Goal: Information Seeking & Learning: Learn about a topic

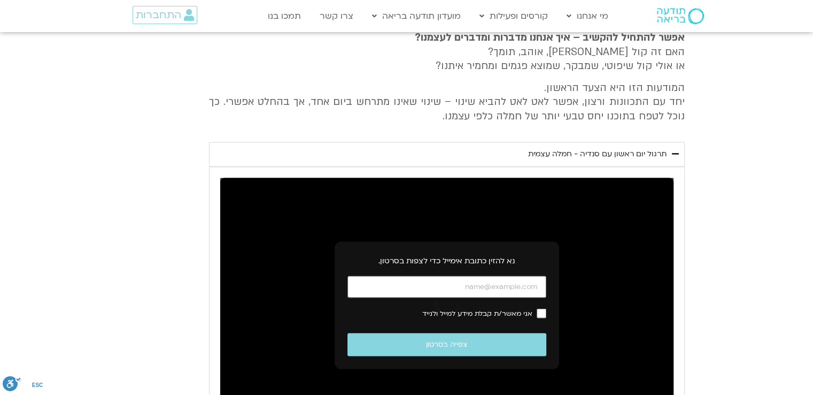
scroll to position [2040, 0]
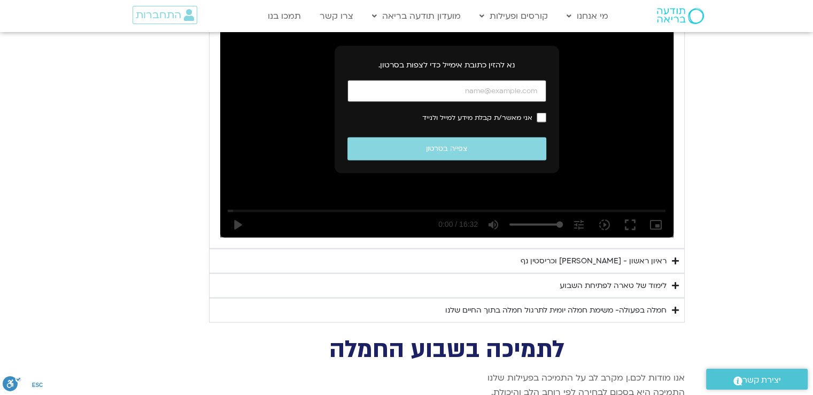
click at [475, 80] on input "כתובת אימייל" at bounding box center [447, 91] width 199 height 22
type input "[EMAIL_ADDRESS][DOMAIN_NAME]"
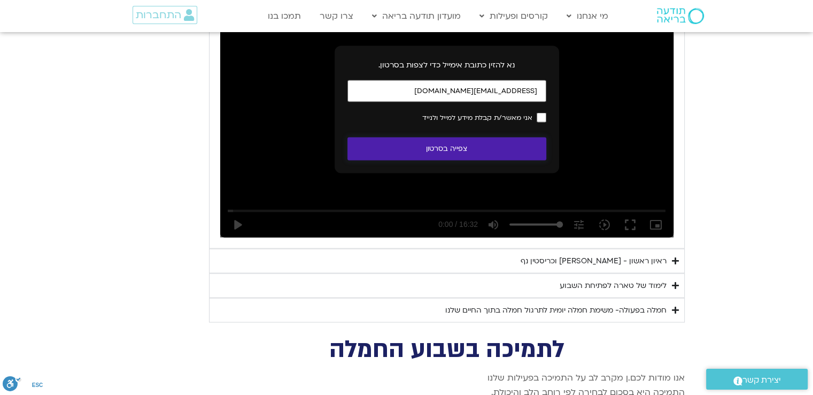
click at [500, 137] on button "צפייה בסרטון" at bounding box center [447, 148] width 199 height 23
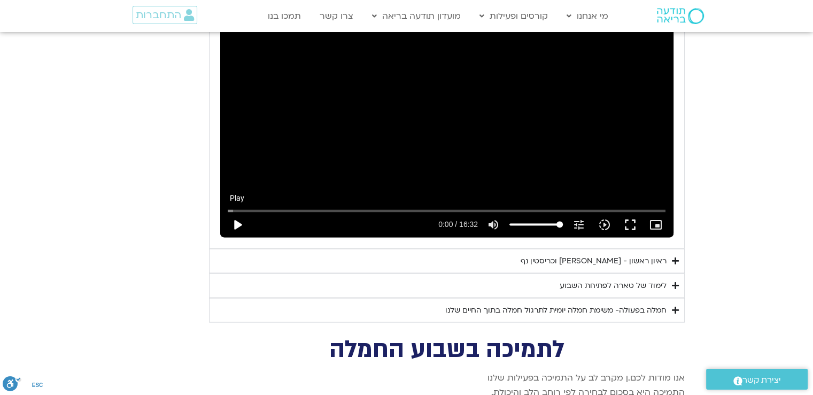
click at [236, 212] on button "play_arrow" at bounding box center [238, 225] width 26 height 26
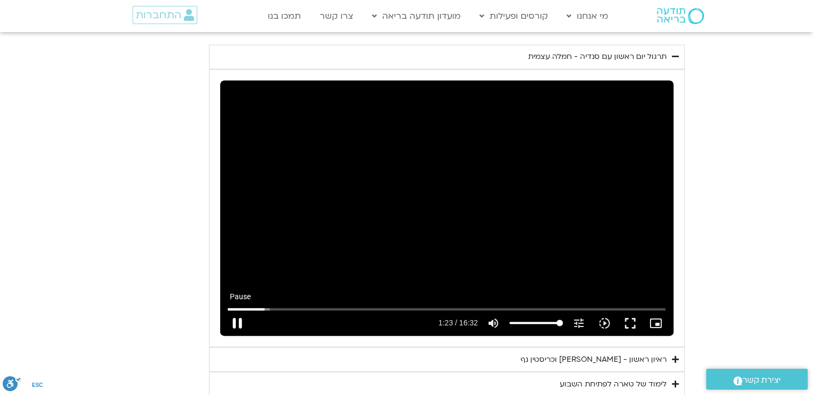
scroll to position [1936, 0]
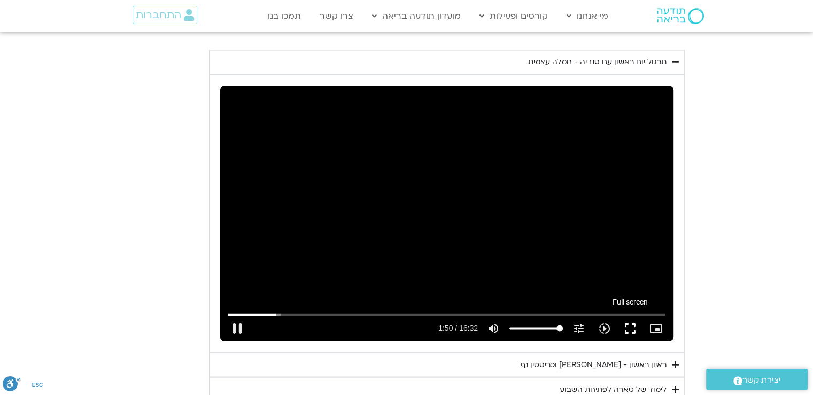
click at [629, 315] on button "fullscreen" at bounding box center [630, 328] width 26 height 26
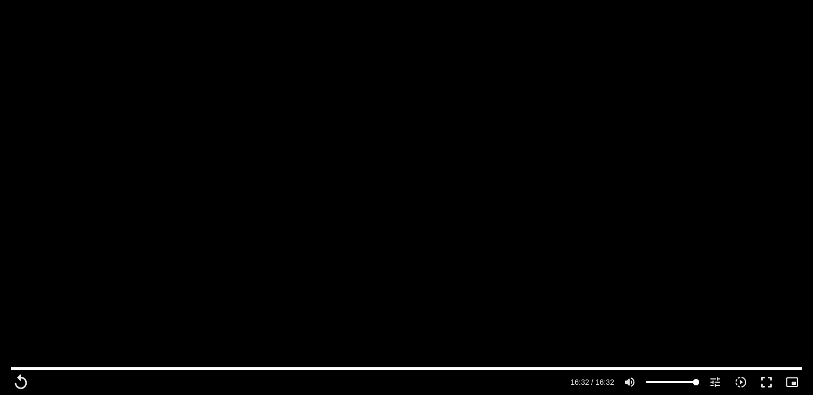
scroll to position [1989, 0]
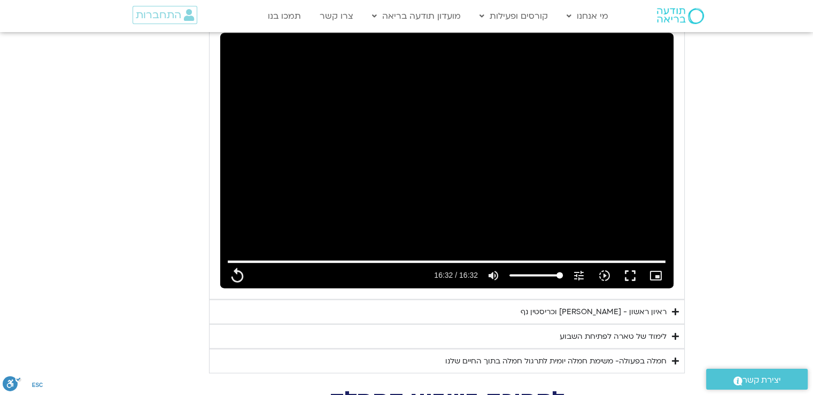
click at [660, 305] on div "ראיון ראשון - [PERSON_NAME] וכריסטין נף" at bounding box center [594, 311] width 146 height 13
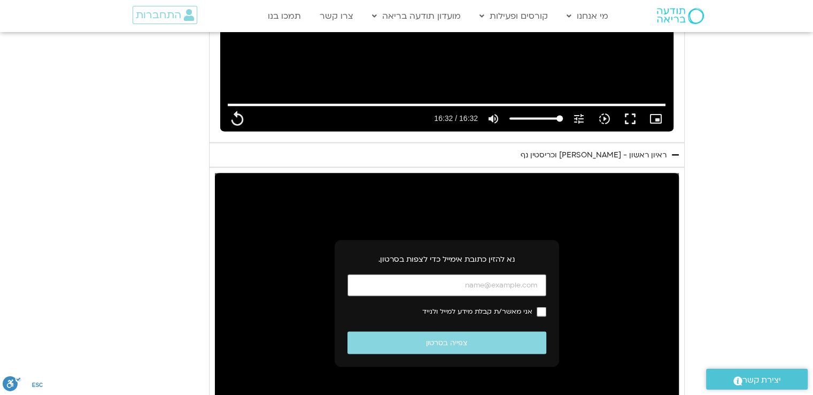
scroll to position [2146, 0]
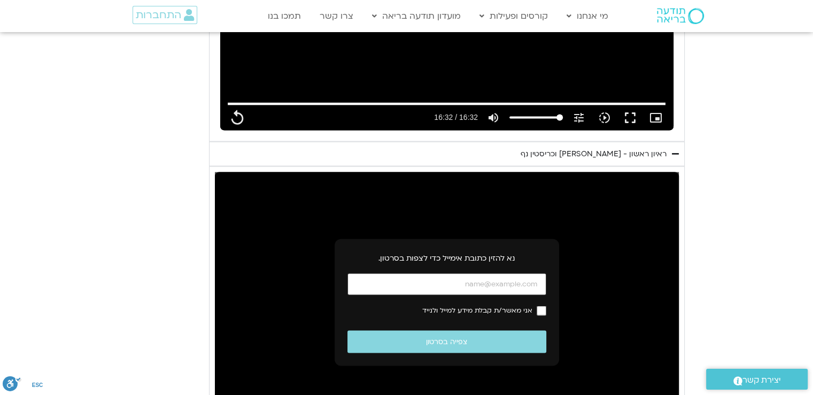
click at [535, 273] on input "כתובת אימייל" at bounding box center [447, 284] width 199 height 22
type input "992.52"
type input "[EMAIL_ADDRESS][DOMAIN_NAME]"
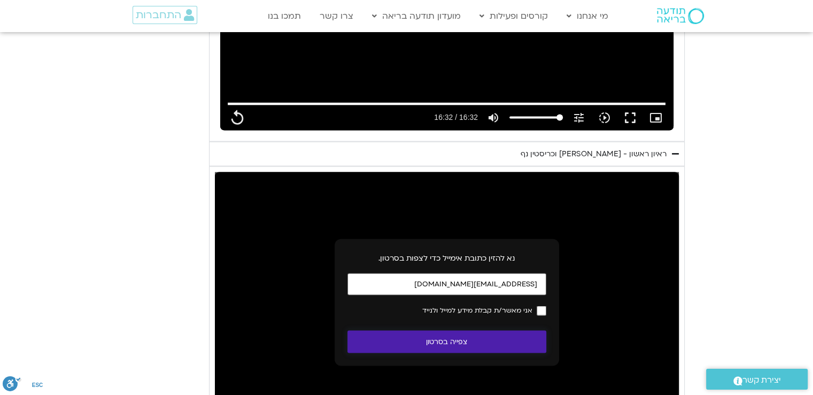
click at [492, 330] on button "צפייה בסרטון" at bounding box center [447, 341] width 199 height 23
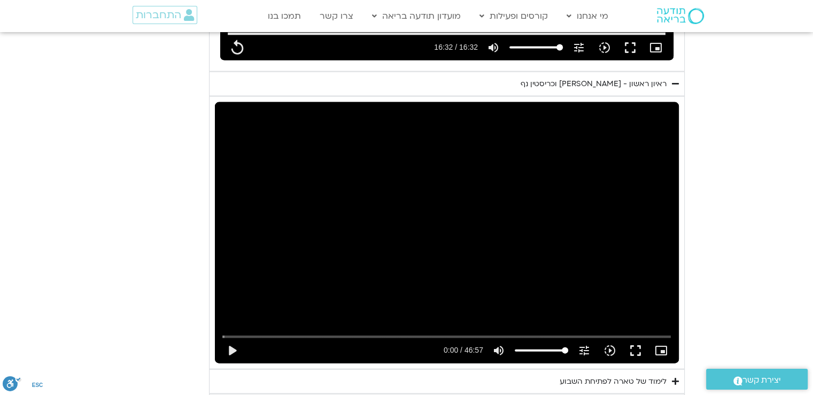
scroll to position [2219, 0]
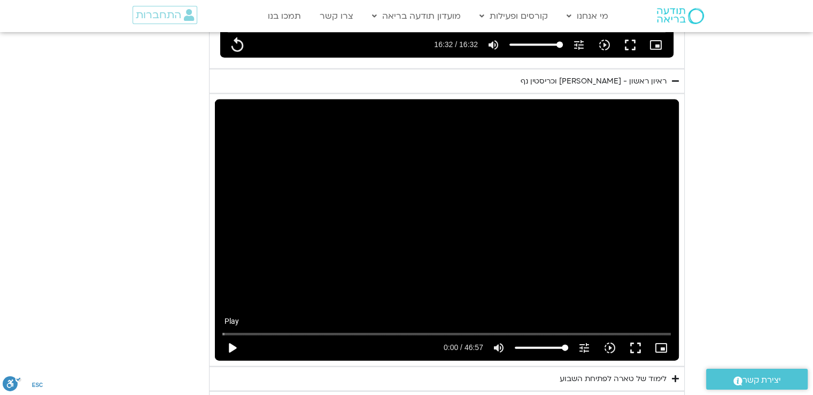
click at [232, 335] on button "play_arrow" at bounding box center [232, 348] width 26 height 26
type input "992.52"
type input "0.081929"
type input "992.52"
type input "0.215121"
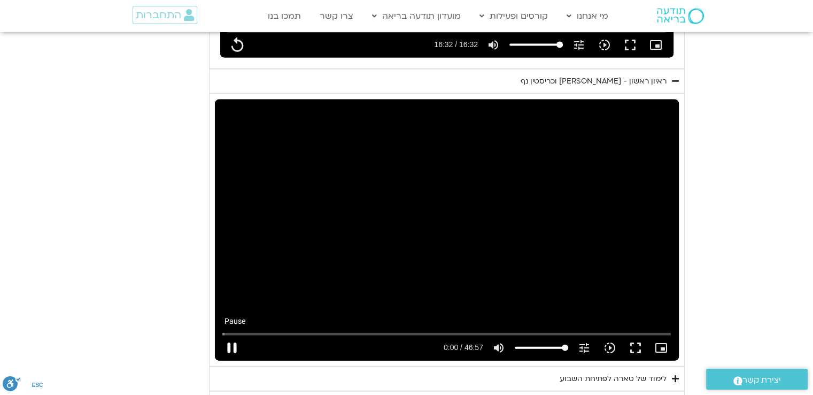
type input "992.52"
type input "0.354737"
type input "992.52"
type input "0.488095"
type input "992.52"
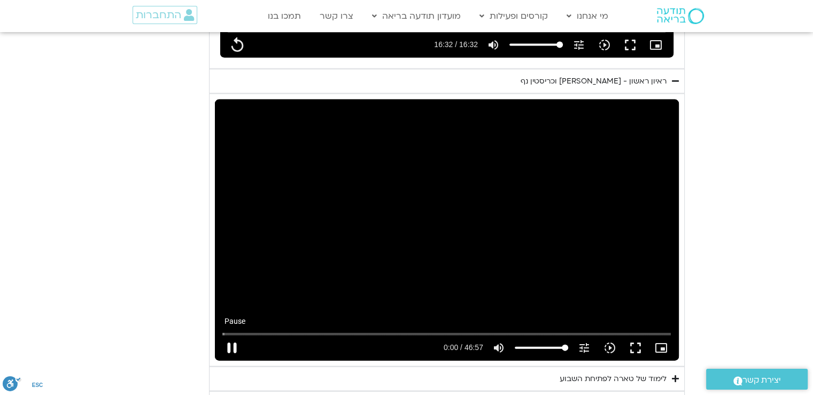
type input "0.621946"
type input "992.52"
type input "0.754787"
type input "992.52"
type input "0.884061"
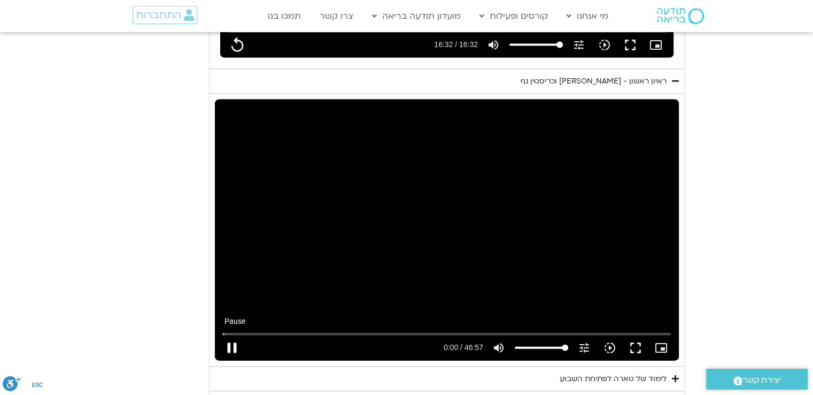
type input "992.52"
type input "1.019277"
type input "992.52"
type input "1.154421"
type input "992.52"
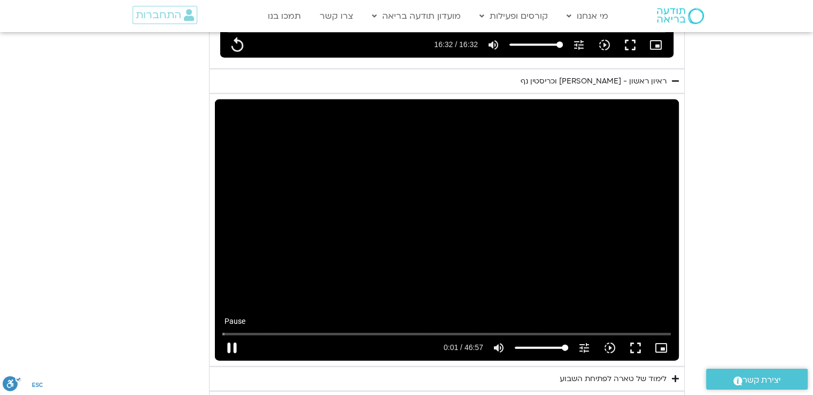
type input "1.283708"
type input "992.52"
type input "1.418131"
type input "992.52"
type input "1.549407"
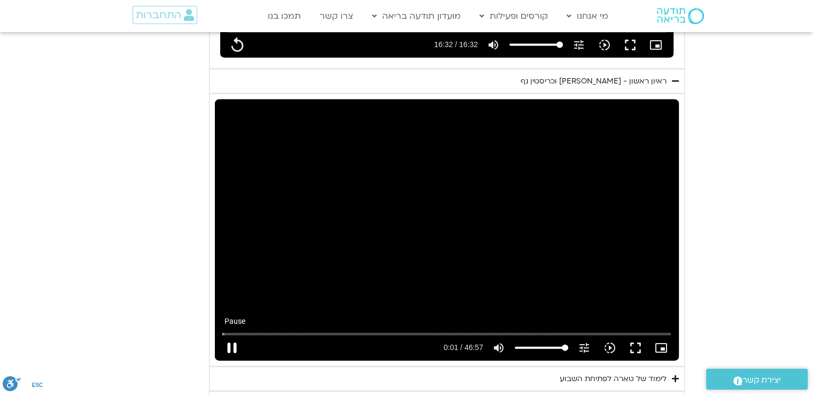
type input "992.52"
type input "1.684728"
type input "992.52"
type input "1.811361"
type input "992.52"
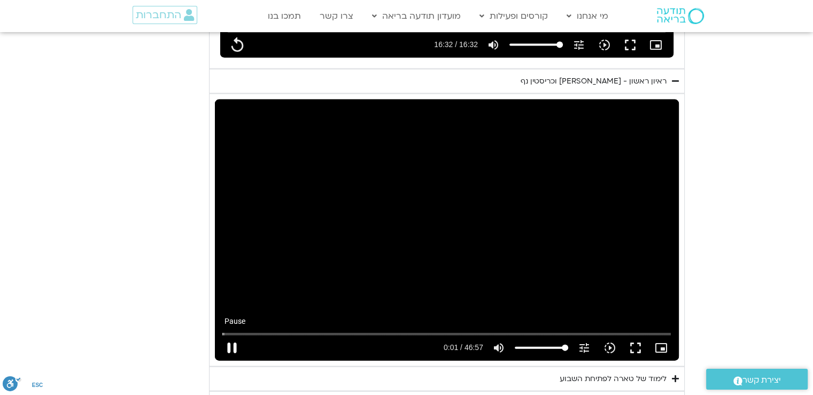
type input "1.945025"
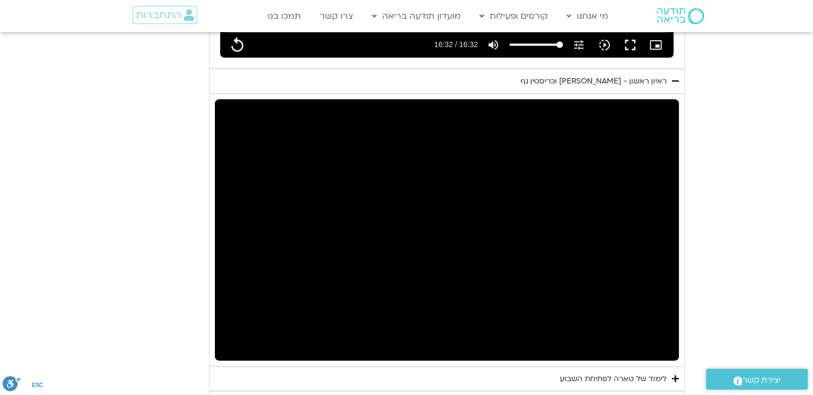
type input "992.52"
type input "7.302977"
type input "992.52"
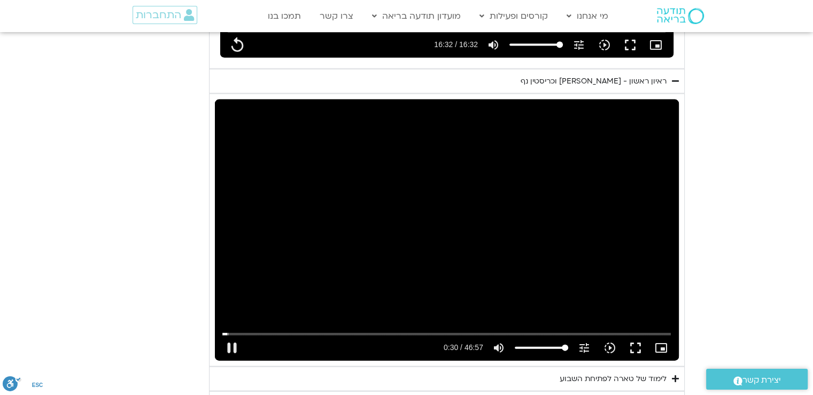
type input "30.179699"
type input "992.52"
type input "30.329992"
type input "992.52"
type input "30.463579"
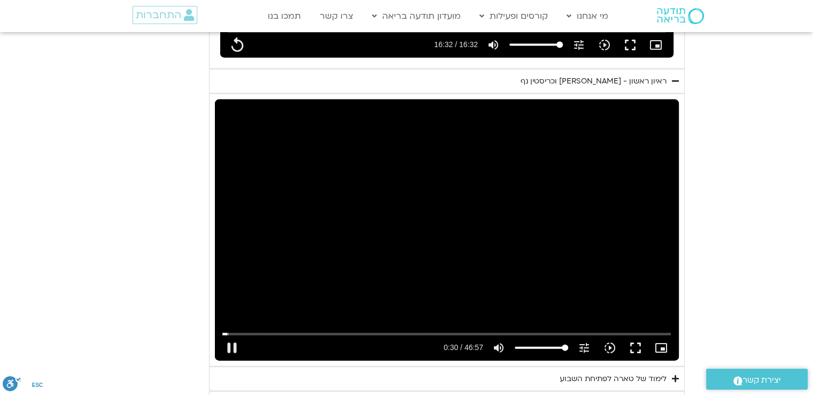
type input "992.52"
type input "30.583085"
type input "992.52"
type input "30.632569"
type input "992.52"
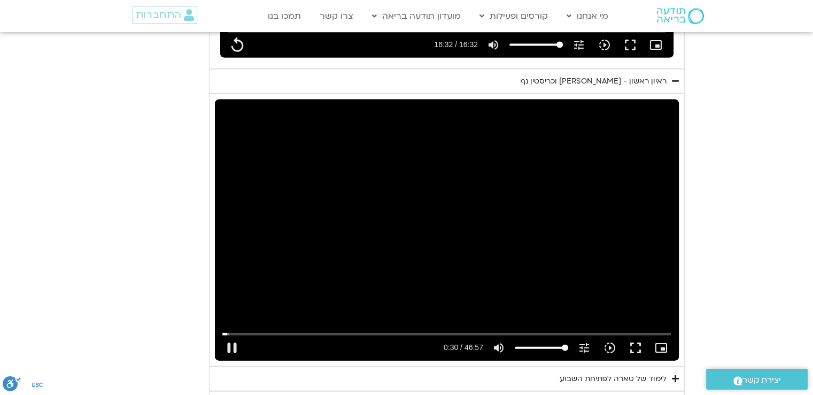
type input "30.762727"
type input "992.52"
type input "30.896604"
type input "992.52"
type input "31.03007"
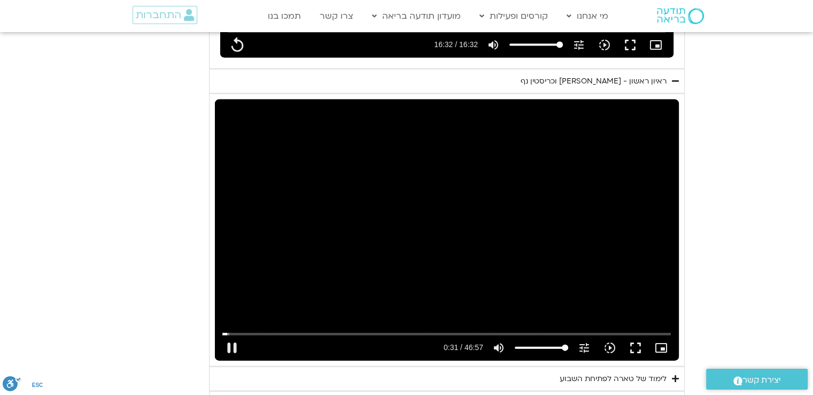
type input "992.52"
type input "31.162215"
type input "992.52"
type input "31.29646"
type input "992.52"
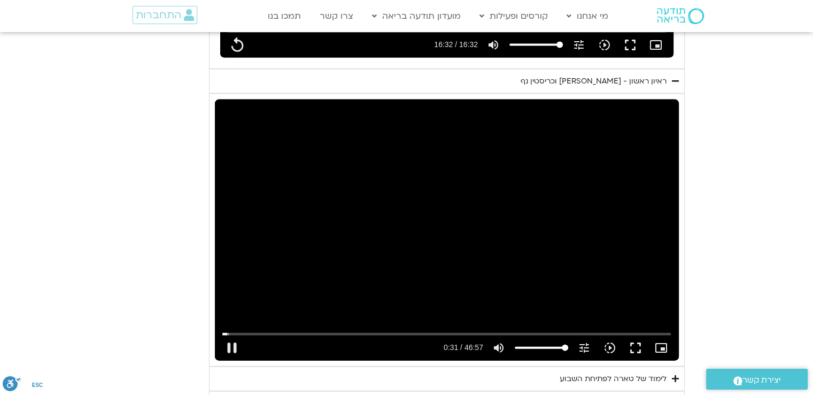
type input "31.425419"
type input "992.52"
type input "31.645656"
type input "992.52"
type input "31.779646"
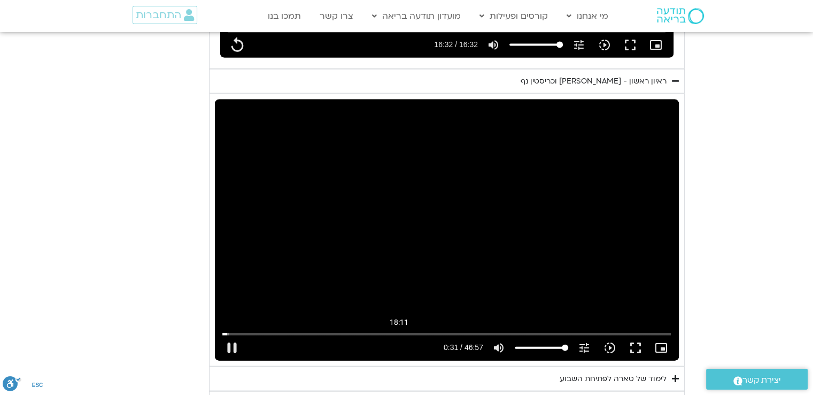
type input "992.52"
type input "31.836147"
type input "992.52"
type input "31.961925"
type input "992.52"
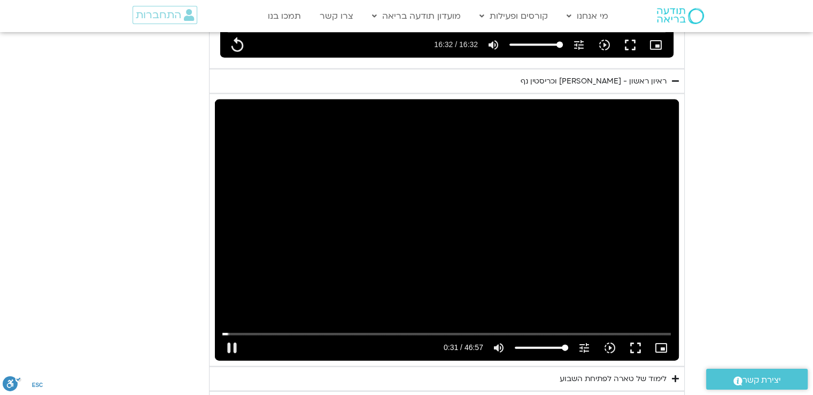
type input "32.096282"
type input "992.52"
type input "32.22242"
type input "992.52"
type input "32.362349"
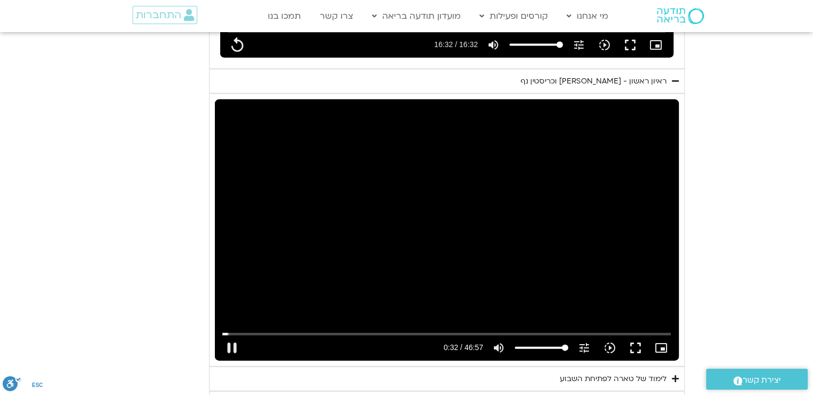
type input "992.52"
type input "32.576203"
type input "992.52"
type input "32.661859"
type input "992.52"
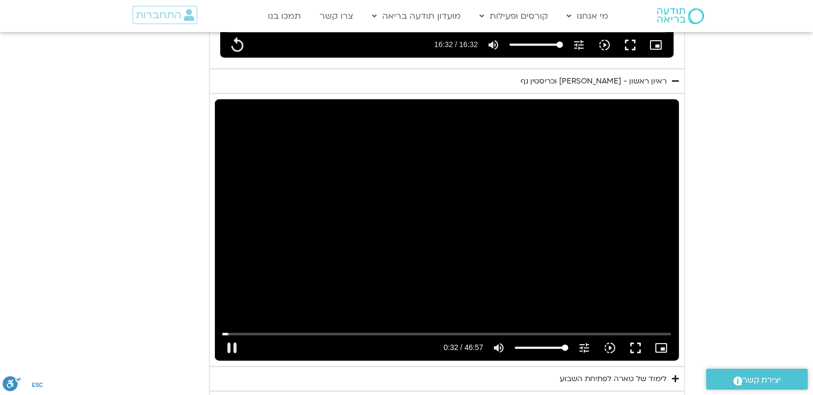
type input "32.762243"
type input "992.52"
type input "32.895647"
type input "992.52"
type input "33.02509"
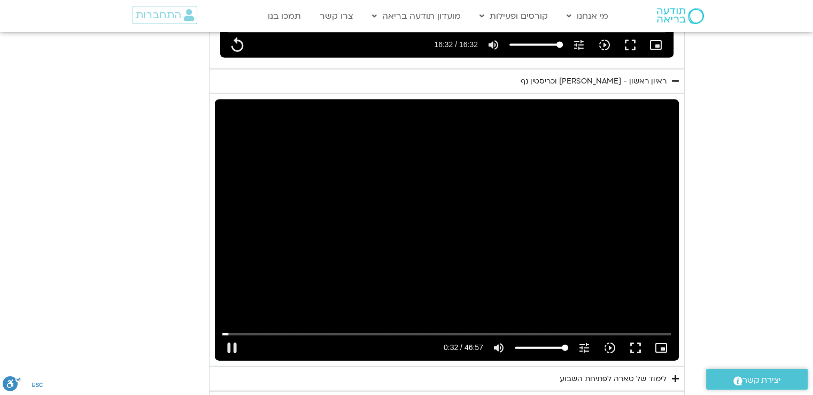
type input "992.52"
type input "33.158574"
type input "992.52"
type input "33.291708"
type input "992.52"
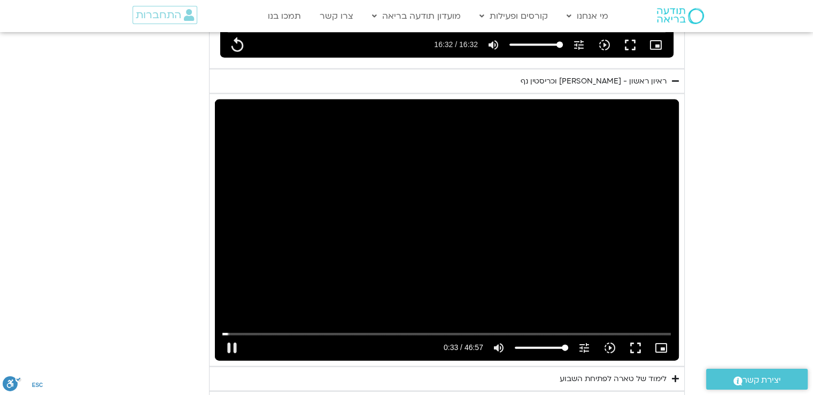
type input "33.425298"
type input "992.52"
type input "33.55857"
type input "992.52"
type input "33.692137"
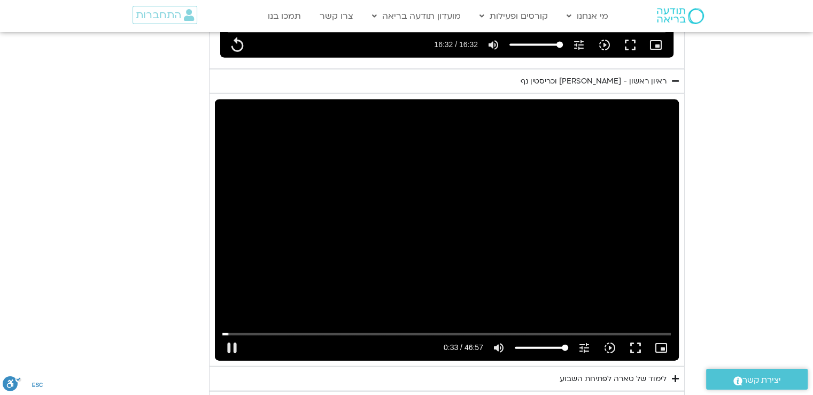
type input "992.52"
type input "33.824971"
type input "992.52"
type input "33.958293"
type input "992.52"
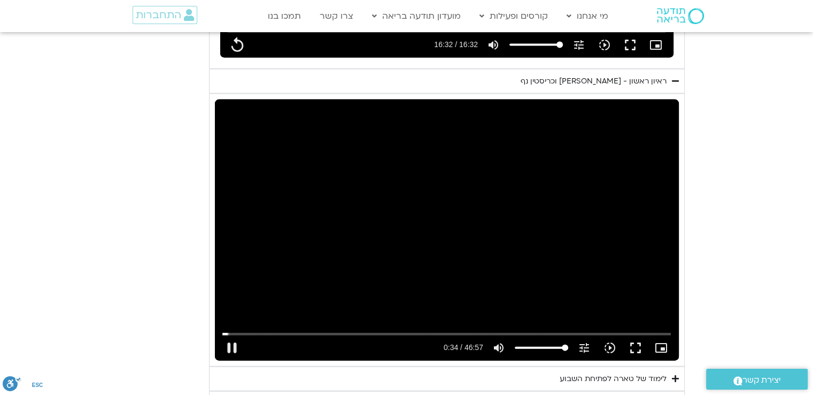
type input "34.14573"
type input "992.52"
type input "34.27657"
type input "992.52"
type input "34.410385"
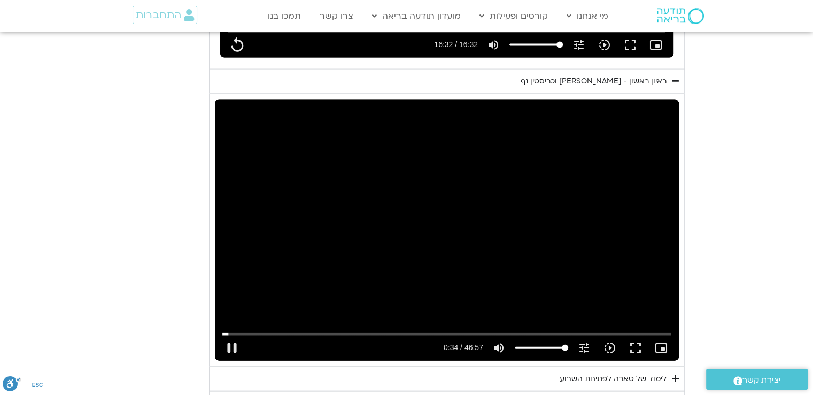
type input "992.52"
type input "34.543291"
type input "992.52"
type input "34.67563"
type input "992.52"
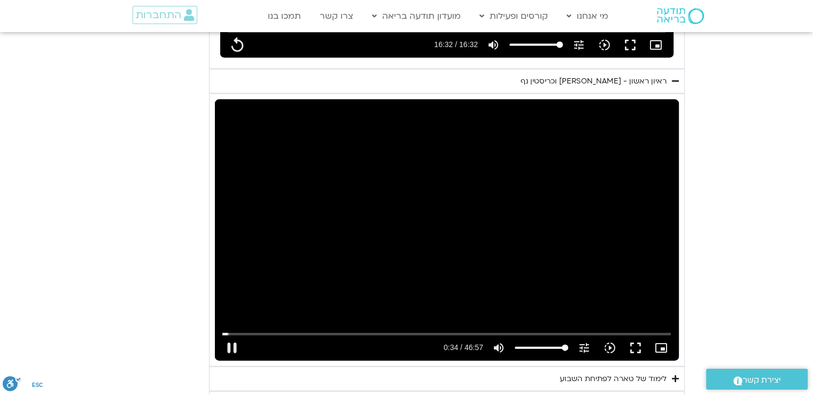
type input "34.795407"
type input "992.52"
type input "34.94224"
type input "992.52"
type input "35.008825"
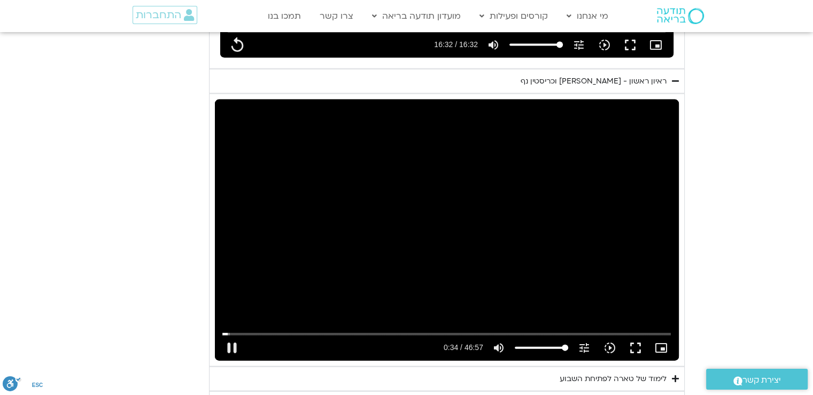
type input "992.52"
type input "35.129295"
type input "992.52"
type input "35.25837"
type input "992.52"
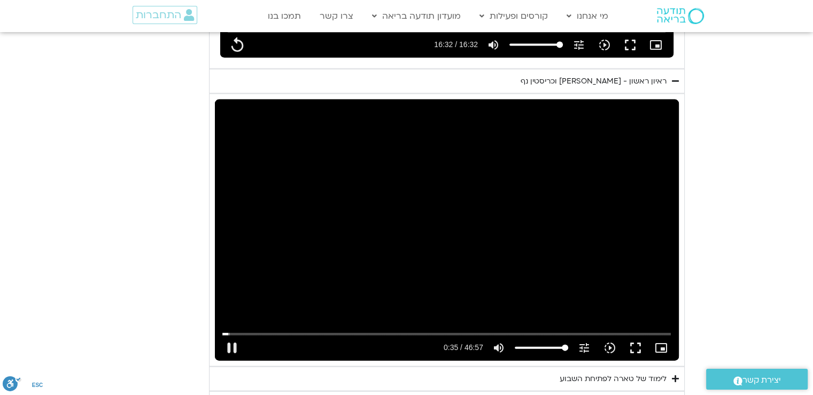
type input "35.390514"
type input "992.52"
type input "35.592829"
type input "992.52"
type input "35.742741"
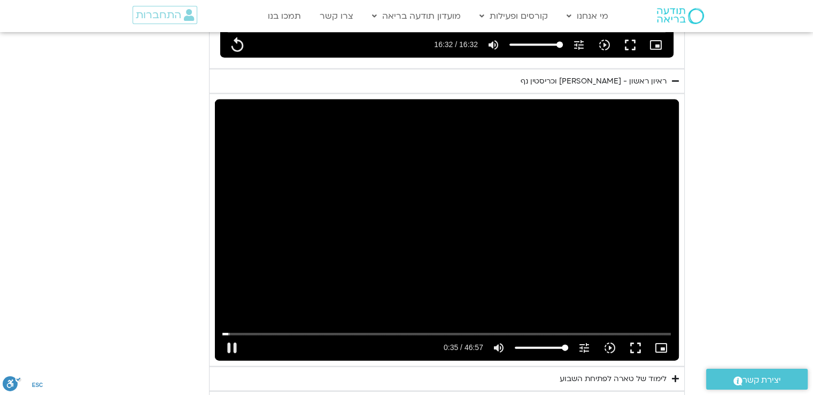
type input "992.52"
type input "35.780634"
type input "992.52"
type input "35.907677"
type input "992.52"
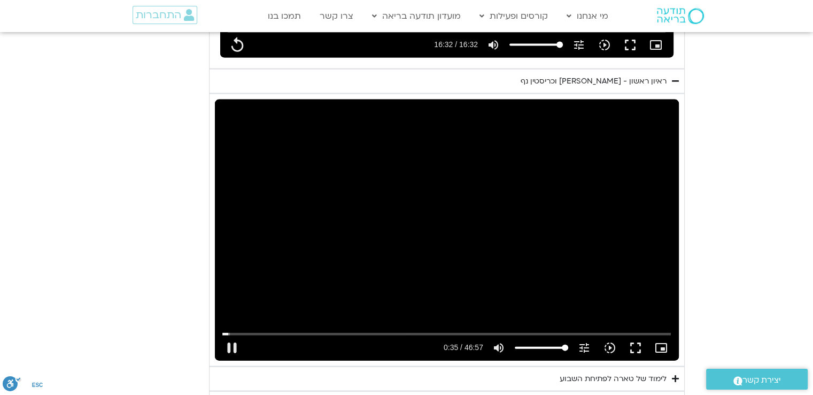
type input "36.03944"
type input "992.52"
type input "36.168865"
type input "992.52"
type input "36.294113"
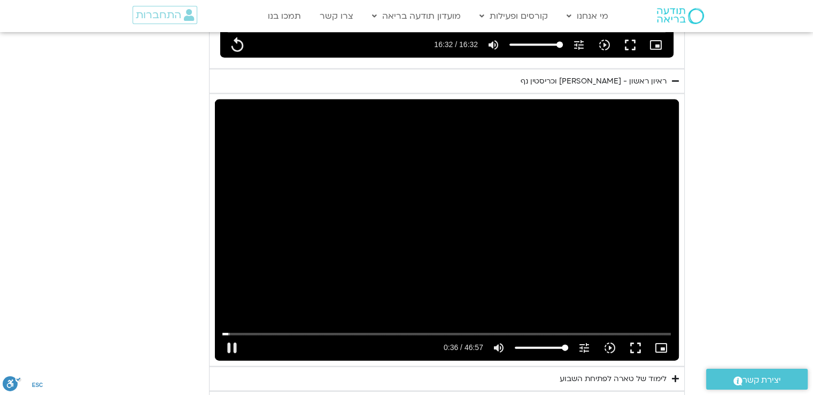
type input "992.52"
type input "36.428233"
type input "992.52"
type input "36.553732"
type input "992.52"
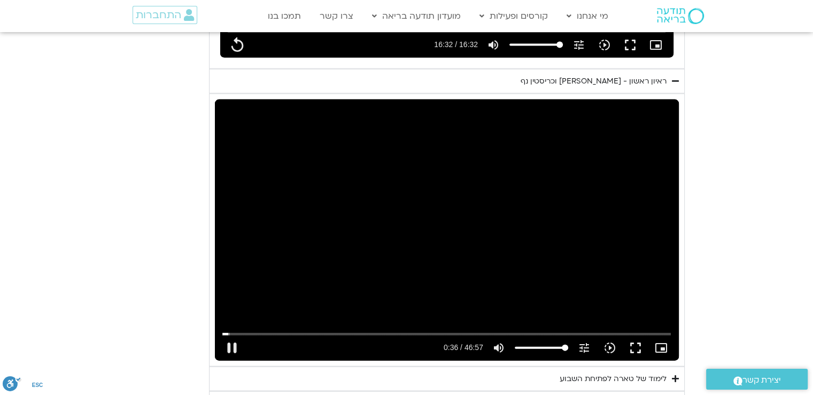
type input "36.694746"
type input "992.52"
type input "36.827151"
type input "992.52"
type input "36.961366"
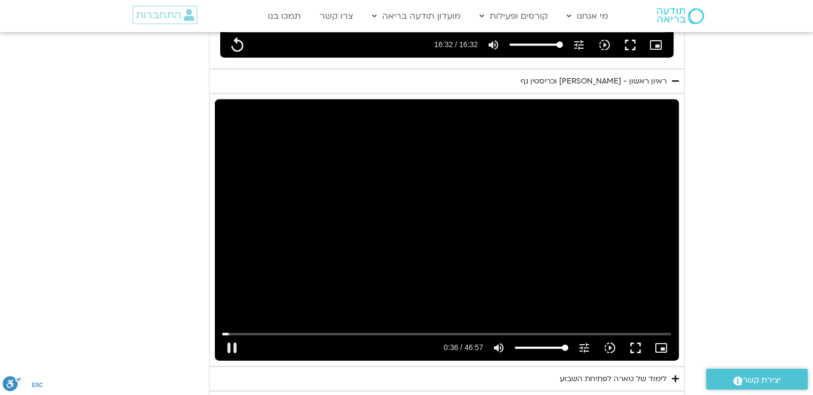
type input "992.52"
type input "37.094543"
type input "992.52"
type input "37.227267"
type input "992.52"
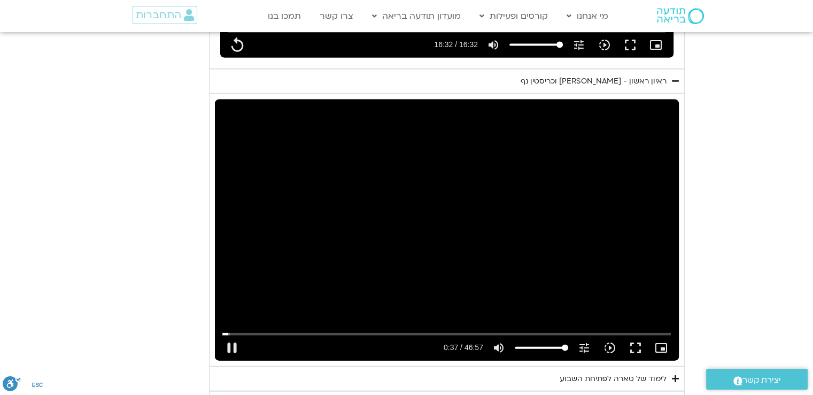
type input "37.354209"
type input "992.52"
type input "37.490684"
type input "992.52"
type input "37.624142"
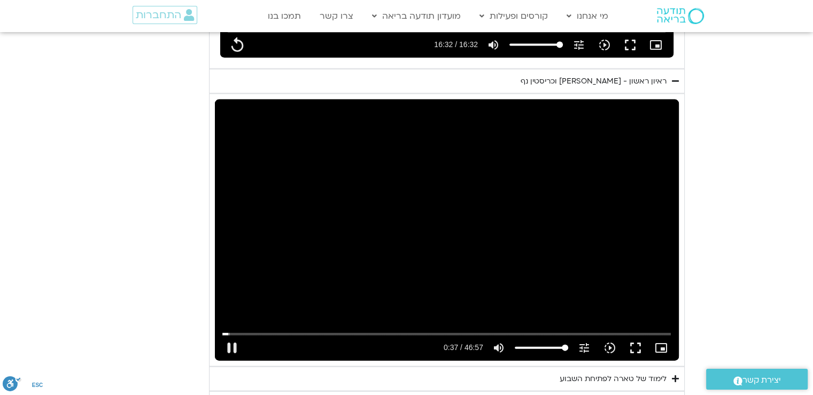
type input "992.52"
type input "37.761351"
type input "992.52"
type input "37.890346"
type input "992.52"
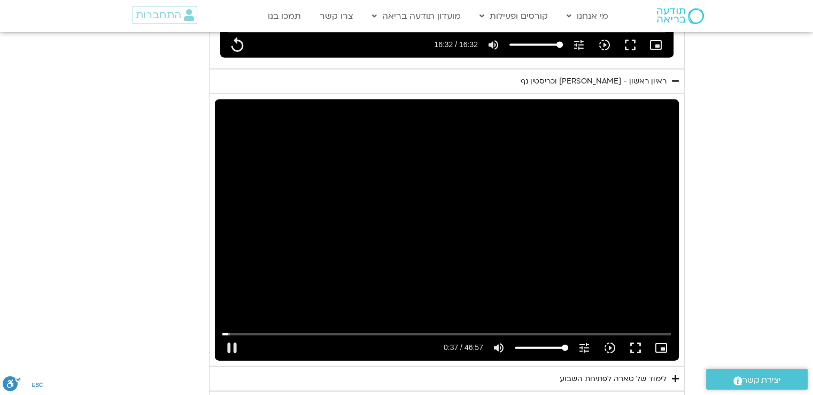
type input "38.022989"
type input "992.52"
type input "38.156571"
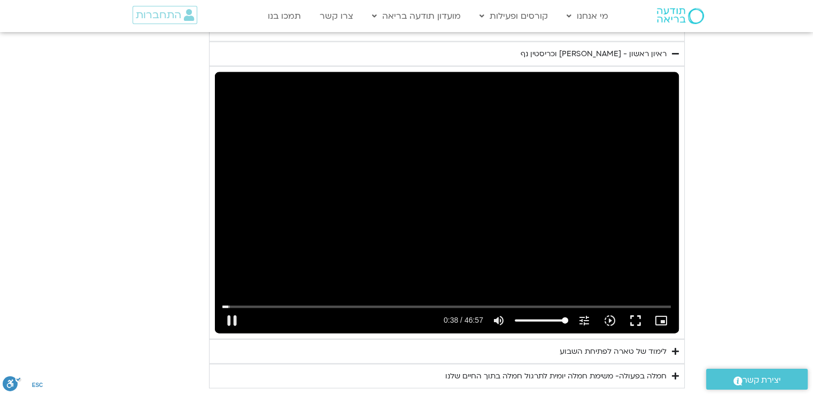
type input "992.52"
type input "38.294001"
type input "992.52"
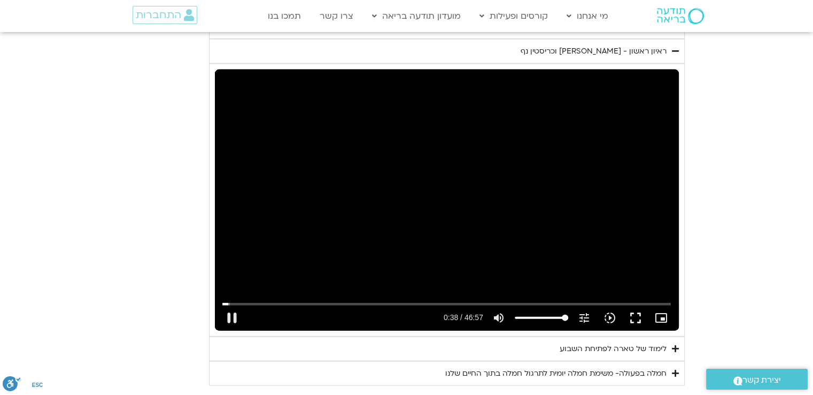
type input "38.420117"
type input "992.52"
type input "38.547722"
type input "992.52"
type input "38.676202"
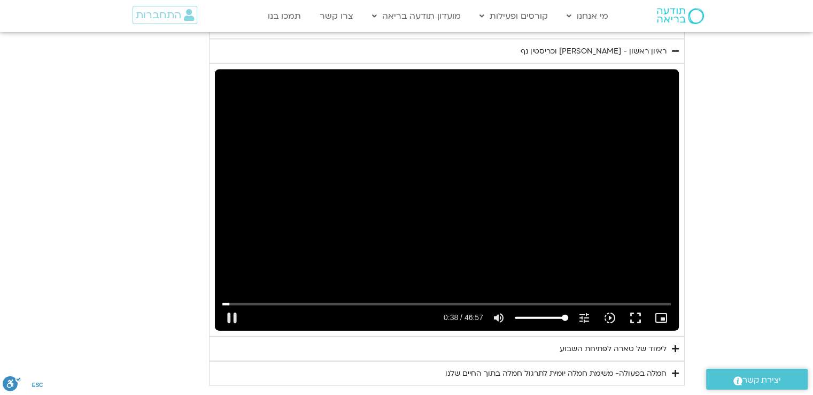
type input "992.52"
type input "38.810169"
type input "992.52"
type input "38.942816"
type input "992.52"
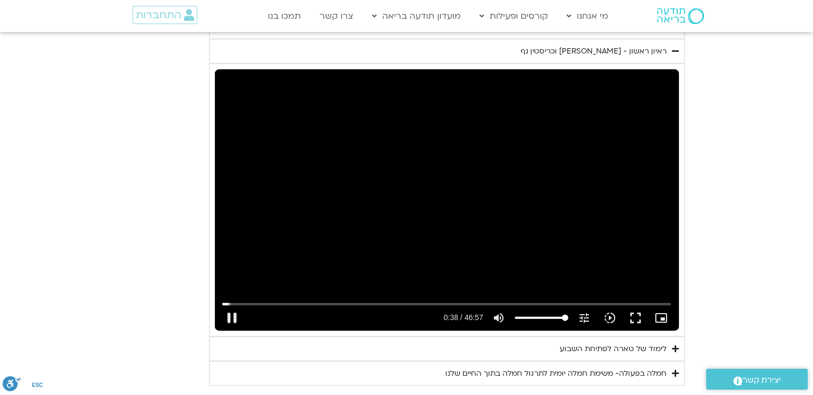
type input "39.070933"
type input "992.52"
type input "39.208241"
type input "992.52"
type input "39.337798"
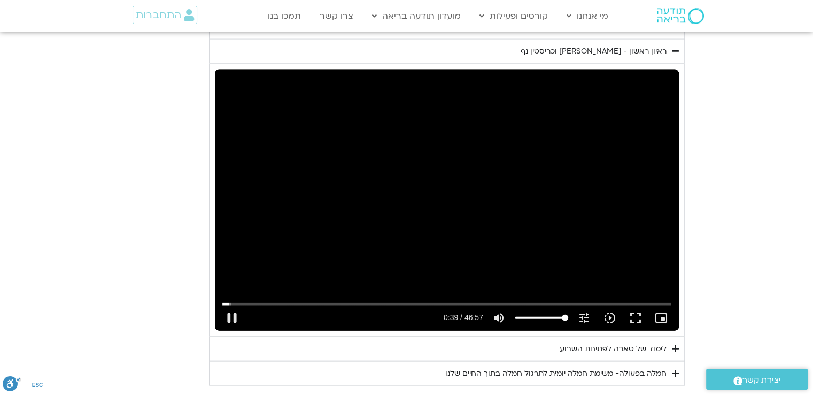
type input "992.52"
type input "39.473895"
type input "992.52"
type input "39.608983"
type input "992.52"
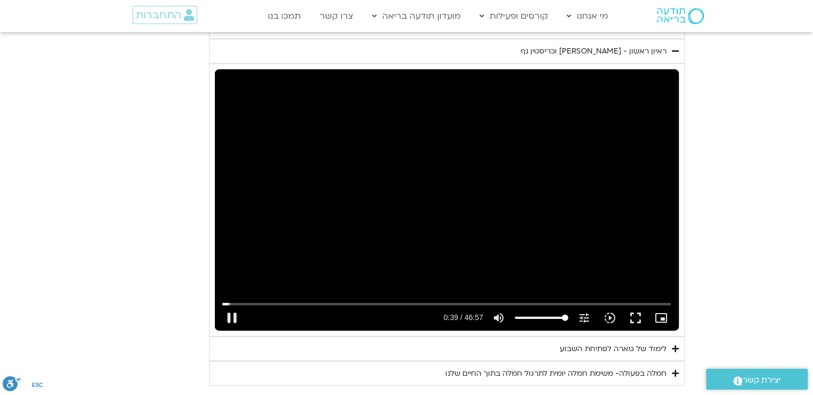
type input "39.742541"
type input "992.52"
type input "39.872259"
type input "992.52"
type input "40.006755"
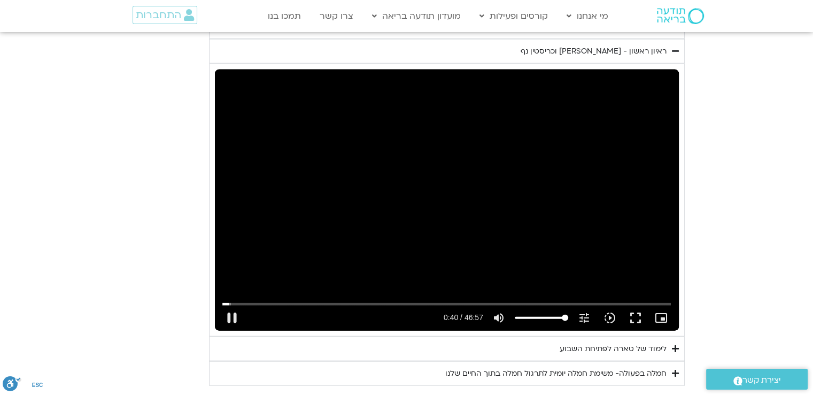
type input "992.52"
type input "40.14258"
type input "992.52"
type input "40.277097"
type input "992.52"
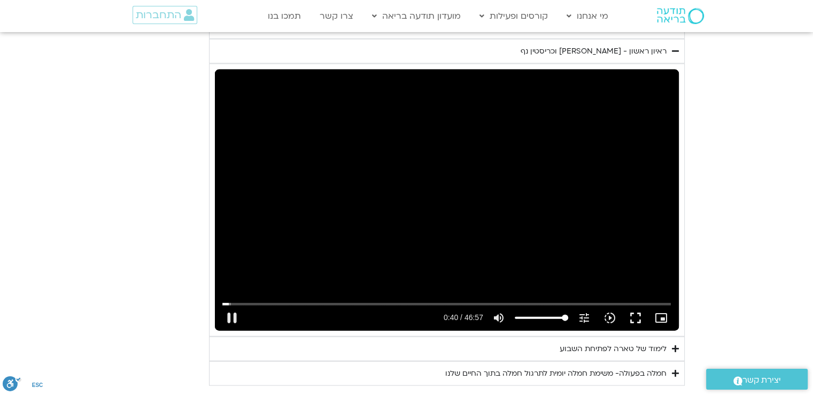
type input "40.412623"
type input "992.52"
type input "40.544491"
type input "992.52"
type input "40.674928"
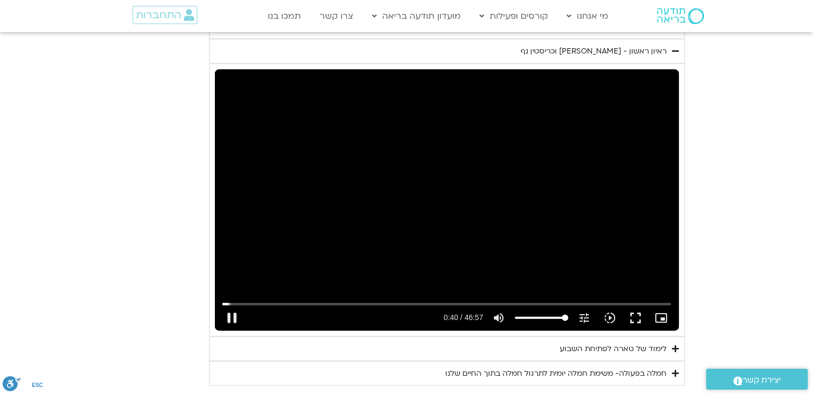
type input "992.52"
type input "40.808526"
type input "992.52"
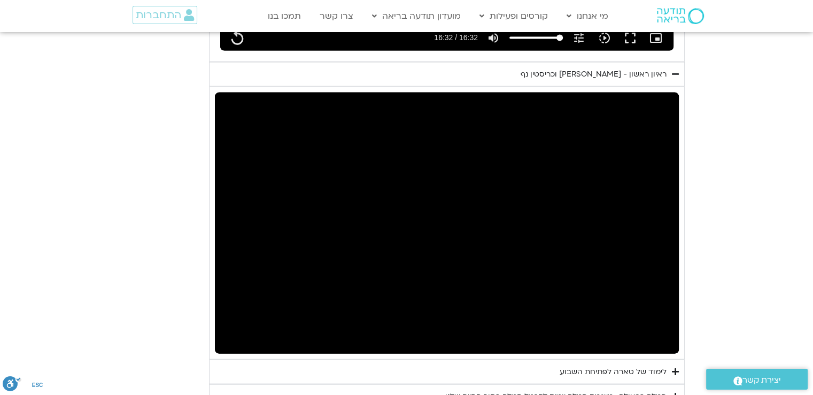
scroll to position [2226, 0]
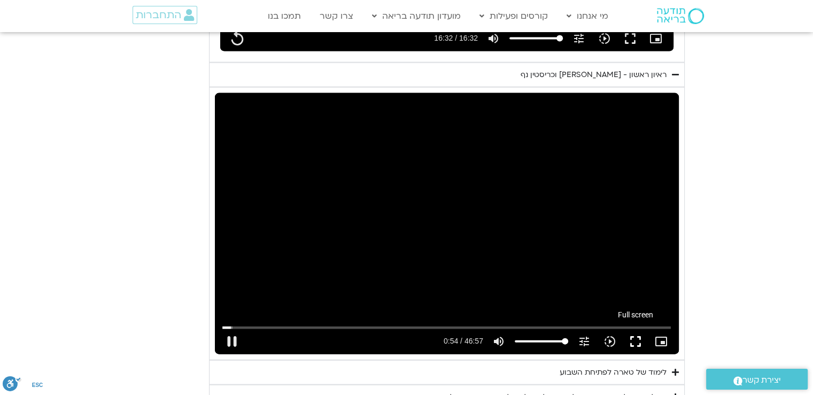
click at [632, 328] on button "fullscreen" at bounding box center [636, 341] width 26 height 26
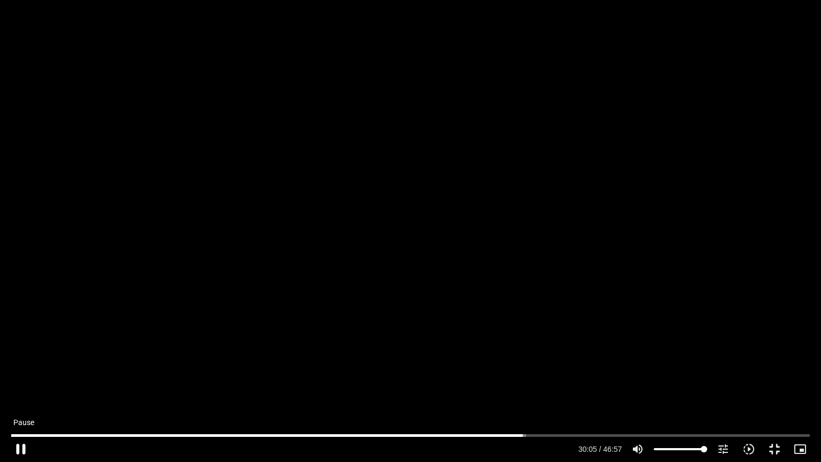
click at [16, 449] on button "pause" at bounding box center [21, 449] width 26 height 26
click at [16, 449] on button "play_arrow" at bounding box center [21, 449] width 26 height 26
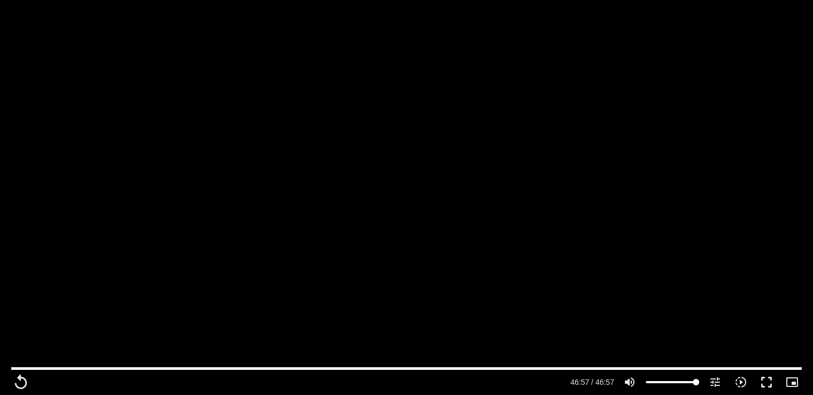
scroll to position [2303, 0]
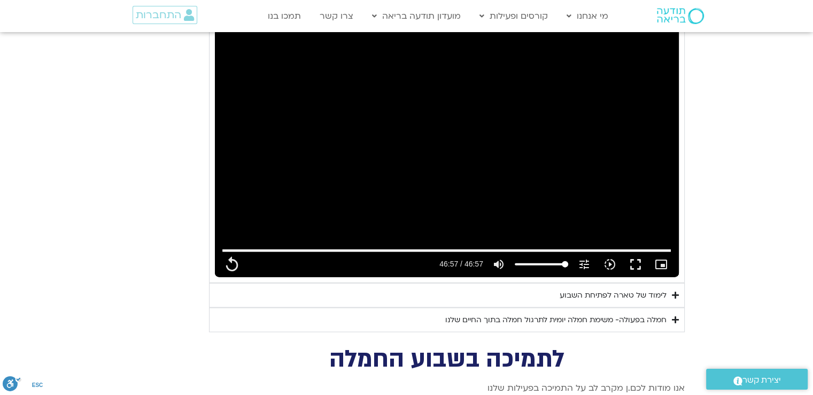
click at [627, 289] on div "לימוד של טארה לפתיחת השבוע" at bounding box center [613, 295] width 107 height 13
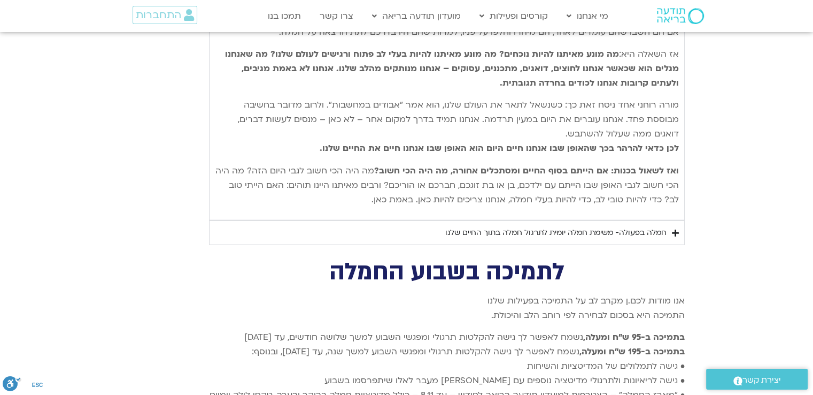
scroll to position [2723, 0]
click at [673, 228] on icon "Accordion. Open links with Enter or Space, close with Escape, and navigate with…" at bounding box center [675, 232] width 7 height 8
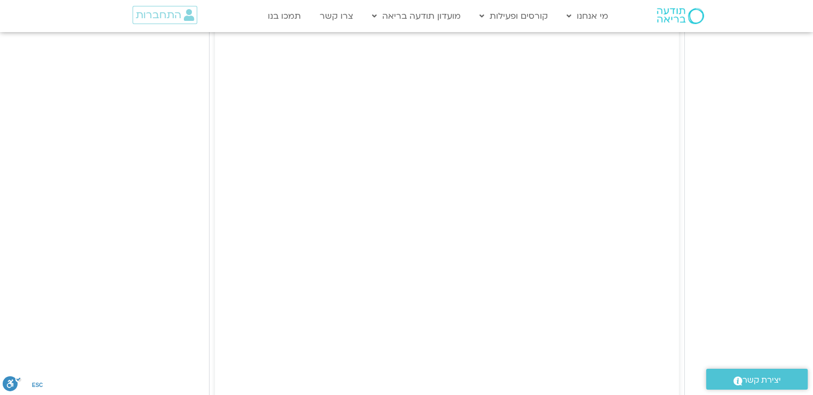
scroll to position [3054, 0]
drag, startPoint x: 668, startPoint y: 213, endPoint x: 177, endPoint y: 341, distance: 507.0
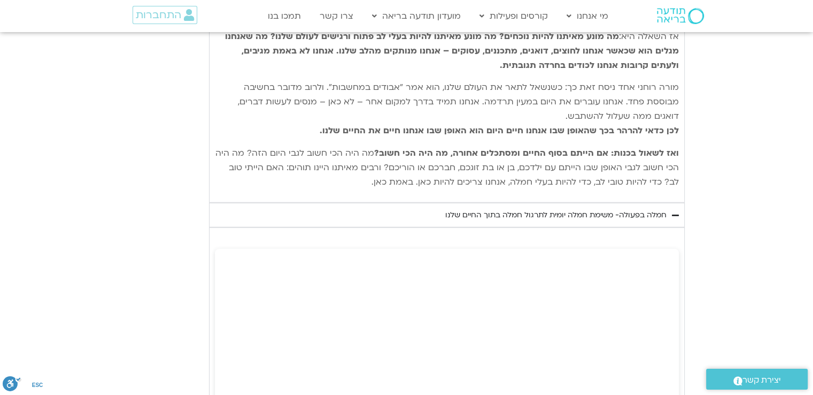
scroll to position [2738, 0]
click at [464, 210] on div "חמלה בפעולה- משימת חמלה יומית לתרגול חמלה בתוך החיים שלנו" at bounding box center [555, 216] width 221 height 13
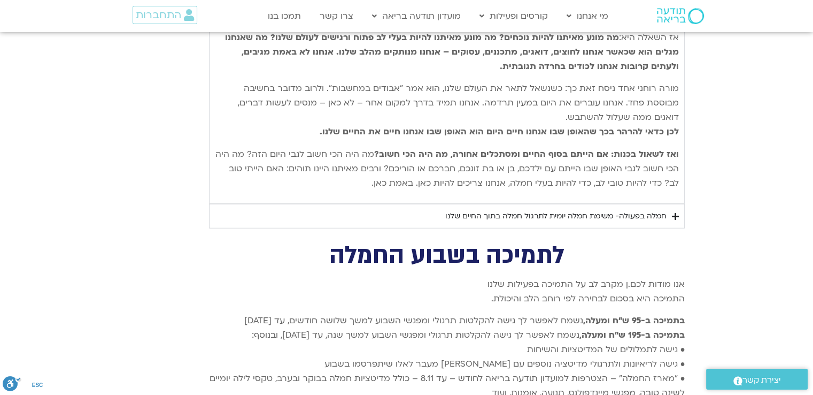
click at [464, 210] on div "חמלה בפעולה- משימת חמלה יומית לתרגול חמלה בתוך החיים שלנו" at bounding box center [555, 216] width 221 height 13
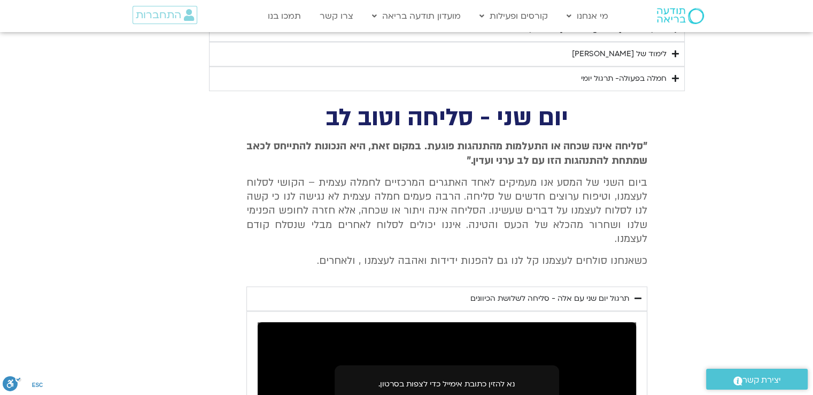
scroll to position [1193, 0]
click at [585, 291] on div "תרגול יום שני עם אלה - סליחה לשלושת הכיוונים" at bounding box center [549, 297] width 159 height 13
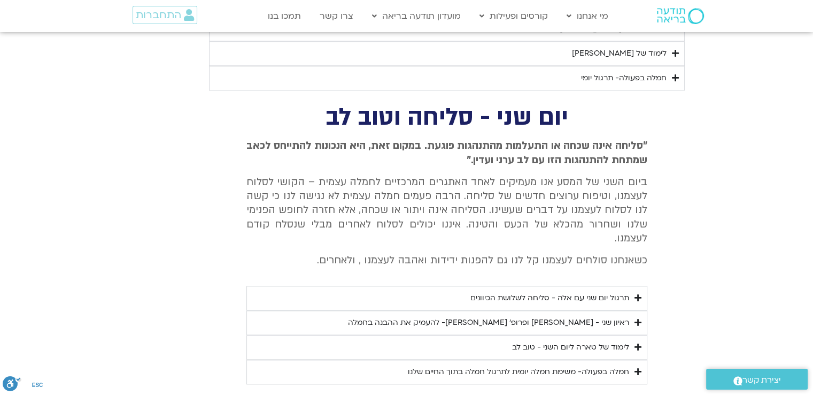
click at [585, 291] on div "תרגול יום שני עם אלה - סליחה לשלושת הכיוונים" at bounding box center [549, 297] width 159 height 13
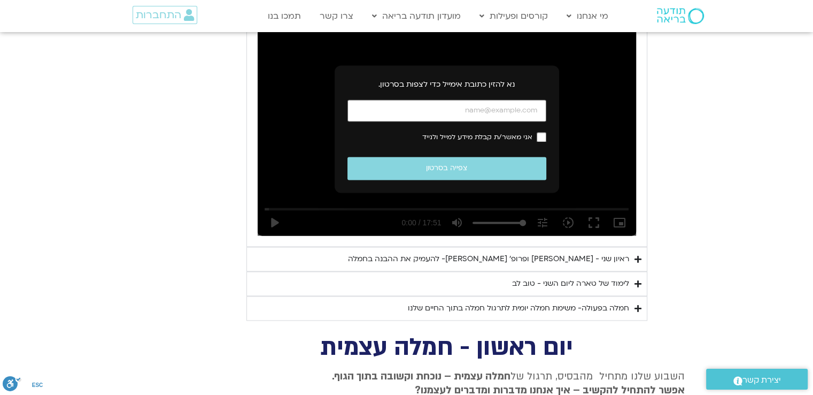
scroll to position [1493, 0]
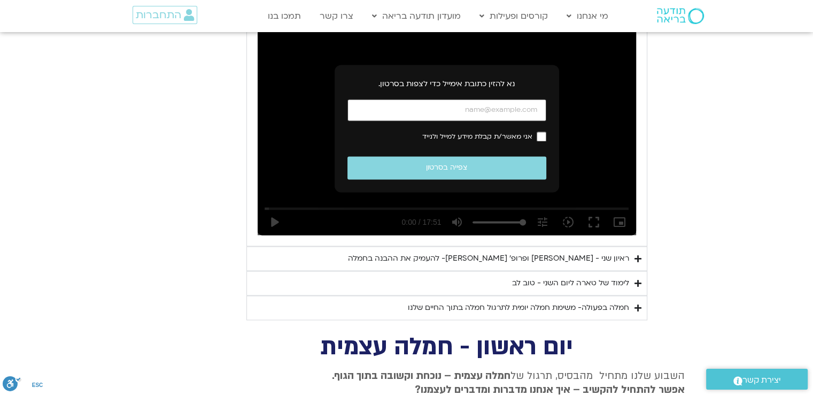
click at [490, 99] on input "כתובת אימייל" at bounding box center [447, 110] width 199 height 22
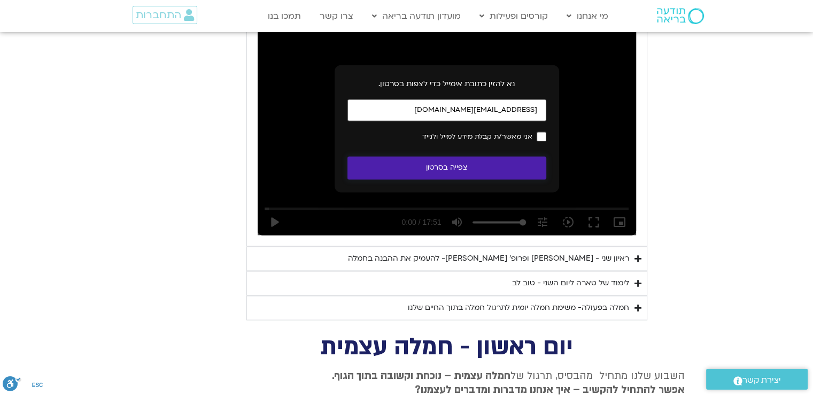
click at [467, 156] on button "צפייה בסרטון" at bounding box center [447, 167] width 199 height 23
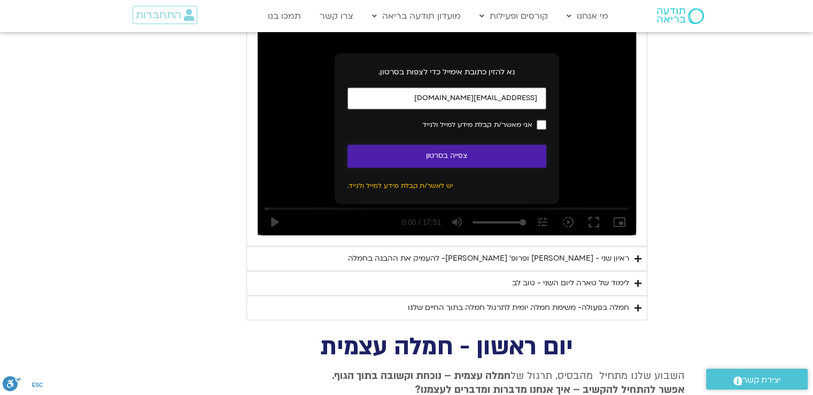
click at [491, 144] on button "צפייה בסרטון" at bounding box center [447, 155] width 199 height 23
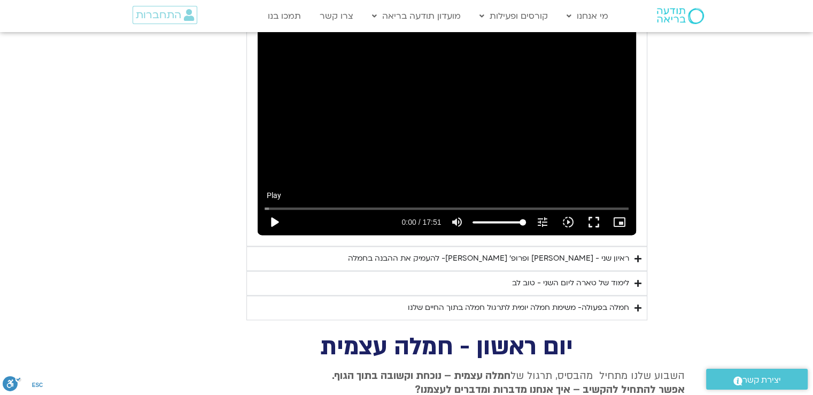
click at [274, 209] on button "play_arrow" at bounding box center [274, 222] width 26 height 26
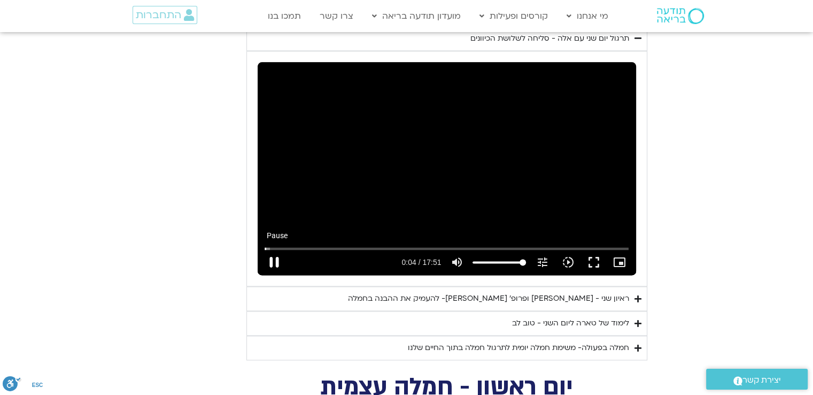
scroll to position [1452, 0]
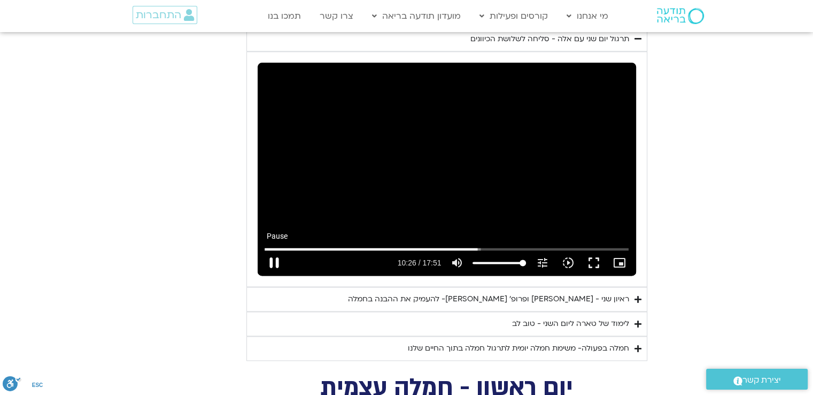
click at [277, 250] on button "pause" at bounding box center [274, 263] width 26 height 26
